Goal: Book appointment/travel/reservation

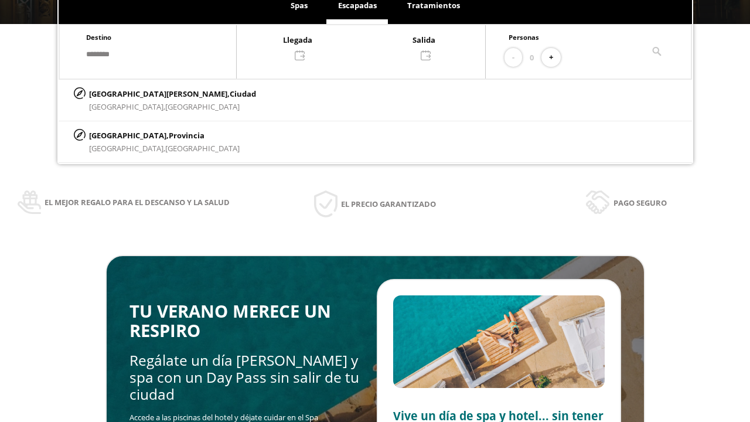
scroll to position [199, 0]
click at [374, 46] on div at bounding box center [361, 47] width 248 height 28
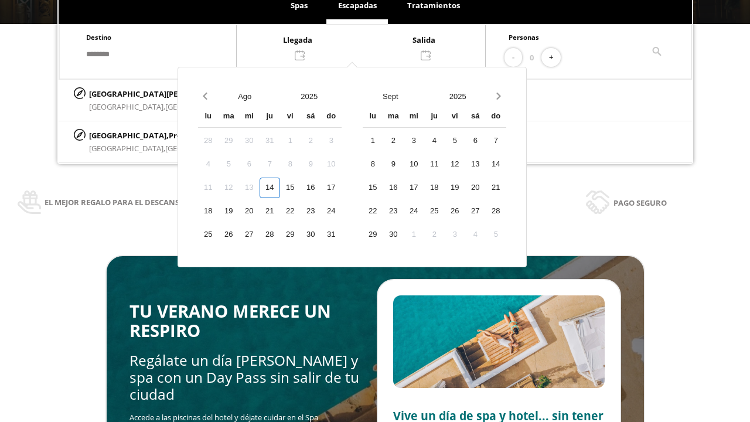
click at [321, 187] on div "16" at bounding box center [311, 187] width 21 height 21
click at [342, 187] on div "17" at bounding box center [331, 187] width 21 height 21
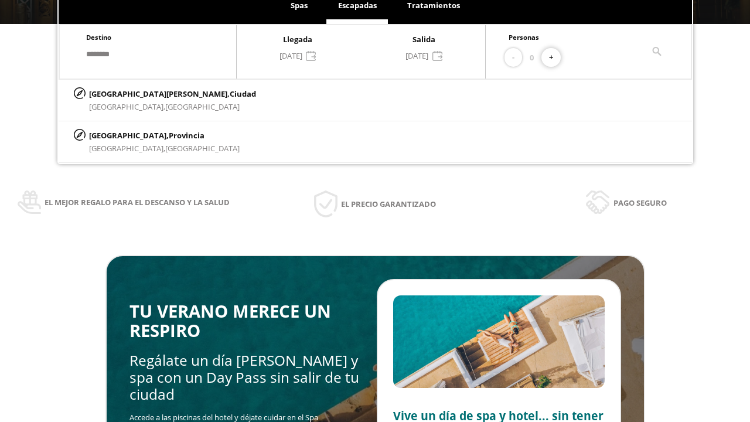
click at [555, 57] on button "+" at bounding box center [550, 57] width 19 height 19
click at [148, 93] on p "[GEOGRAPHIC_DATA][PERSON_NAME], [GEOGRAPHIC_DATA]" at bounding box center [172, 93] width 167 height 13
type input "**********"
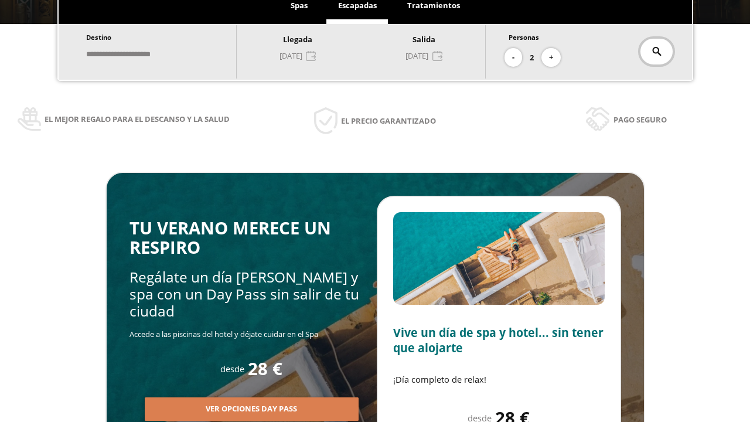
click at [656, 52] on icon at bounding box center [656, 51] width 9 height 9
